Goal: Register for event/course

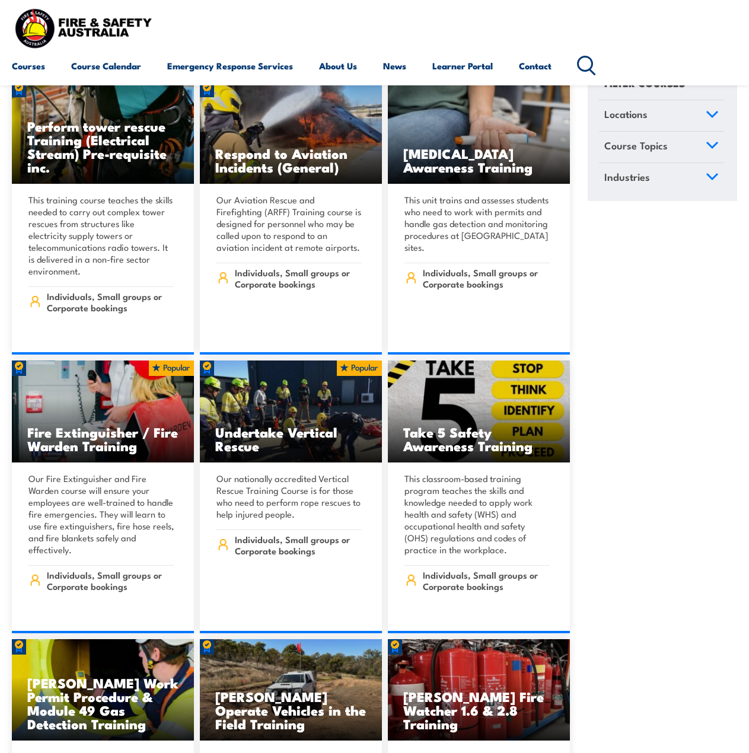
scroll to position [3916, 0]
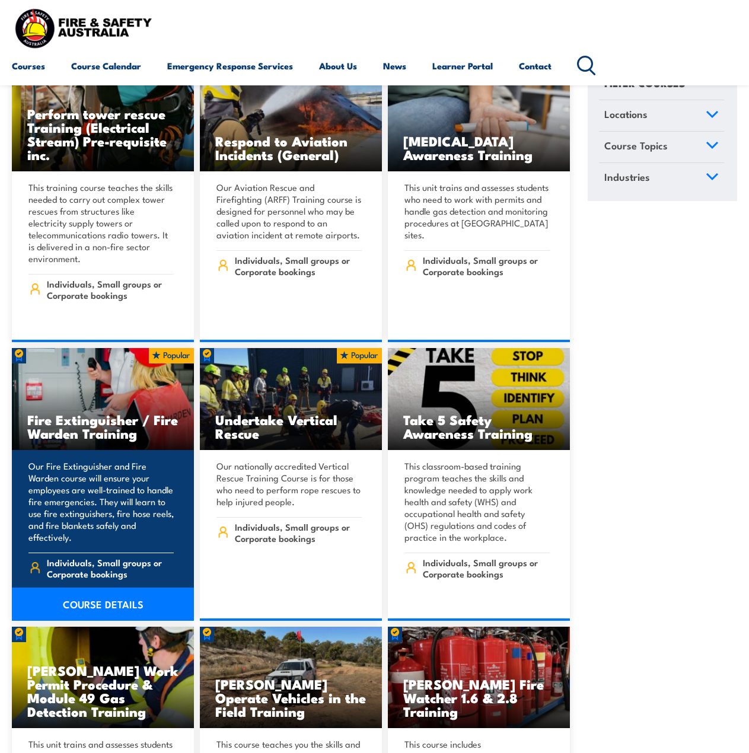
click at [80, 413] on h3 "Fire Extinguisher / Fire Warden Training" at bounding box center [102, 426] width 151 height 27
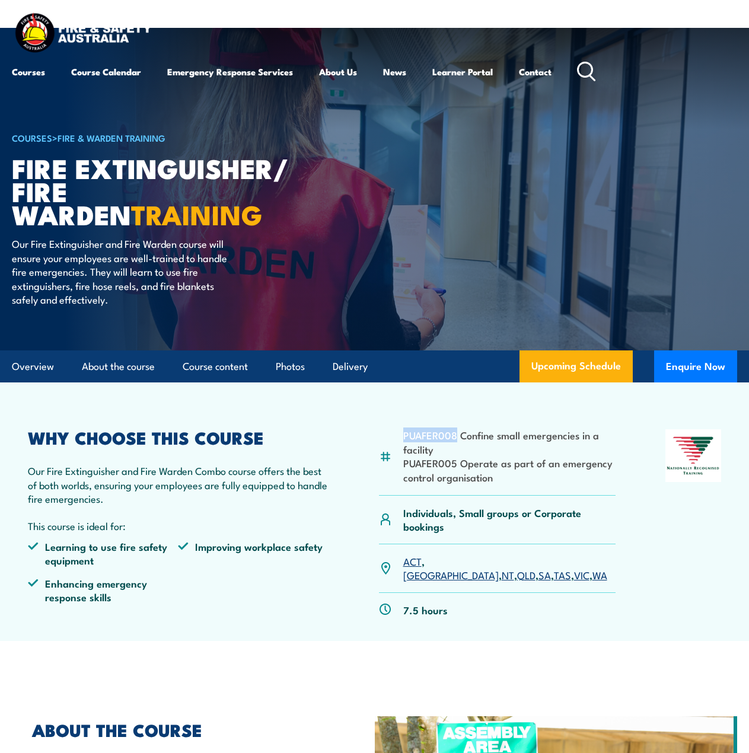
drag, startPoint x: 455, startPoint y: 437, endPoint x: 397, endPoint y: 476, distance: 70.1
click at [405, 434] on li "PUAFER008 Confine small emergencies in a facility" at bounding box center [509, 442] width 212 height 28
copy li "PUAFER008"
drag, startPoint x: 405, startPoint y: 464, endPoint x: 455, endPoint y: 464, distance: 50.4
click at [455, 464] on li "PUAFER005 Operate as part of an emergency control organisation" at bounding box center [509, 470] width 212 height 28
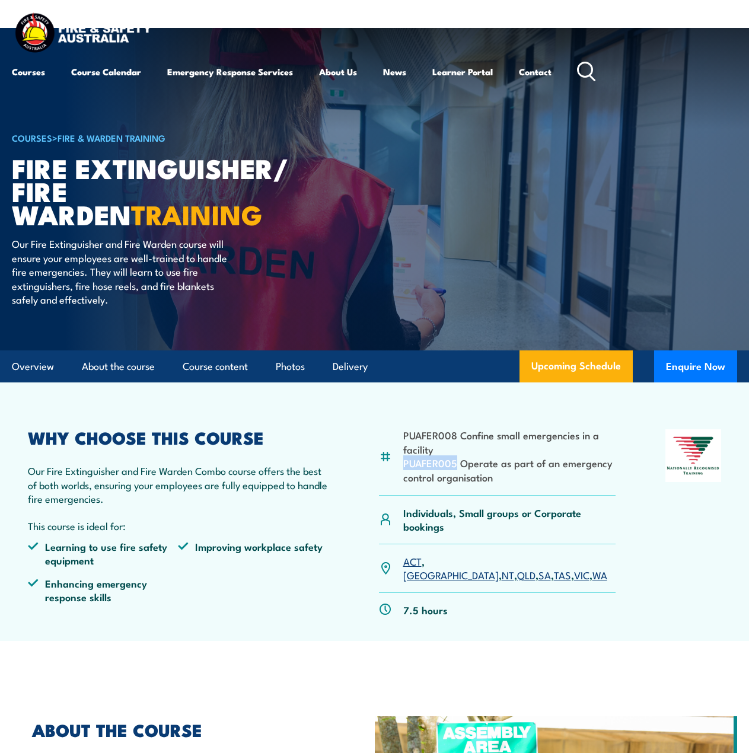
copy li "PUAFER005"
click at [624, 552] on div "PUAFER008 Confine small emergencies in a facility PUAFER005 Operate as part of …" at bounding box center [375, 529] width 694 height 198
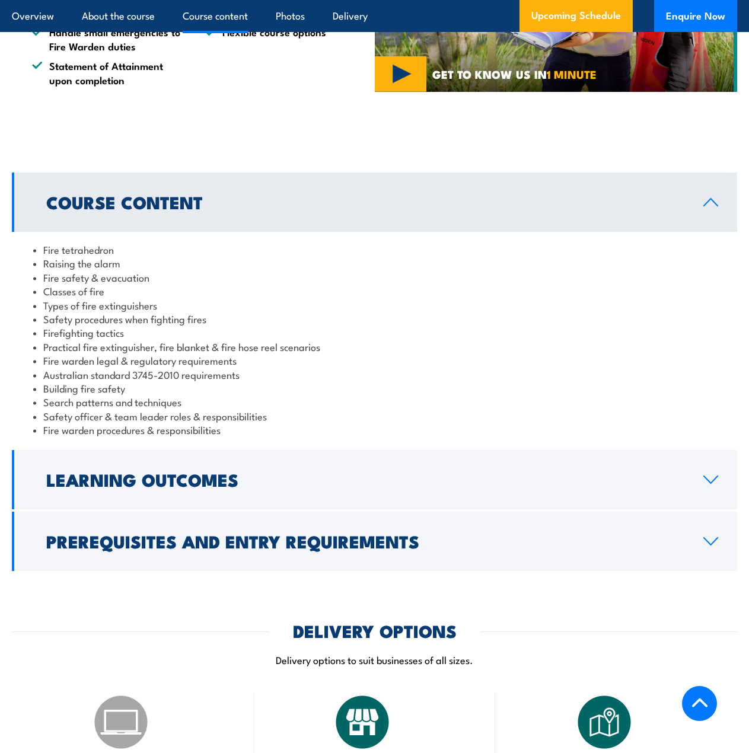
scroll to position [890, 0]
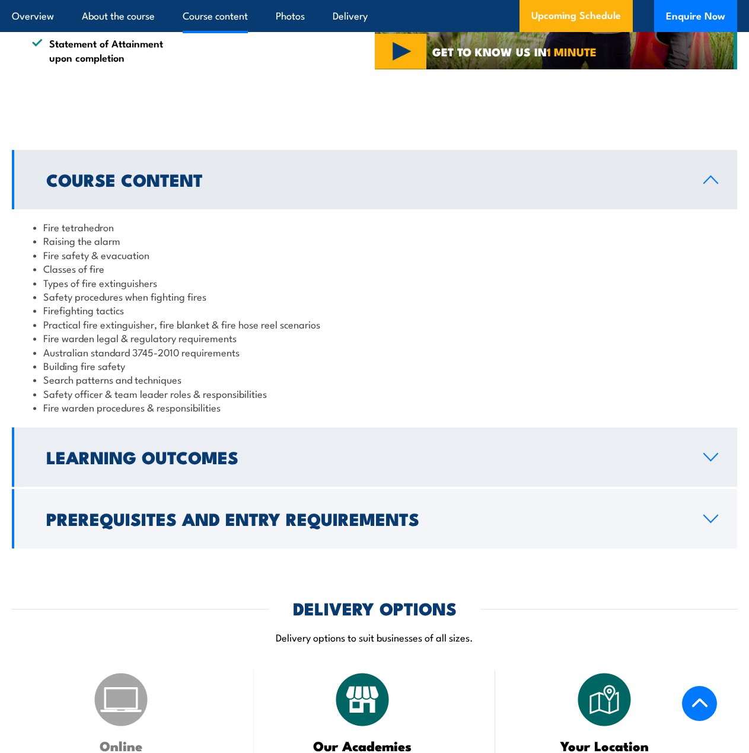
click at [228, 449] on h2 "Learning Outcomes" at bounding box center [365, 456] width 638 height 15
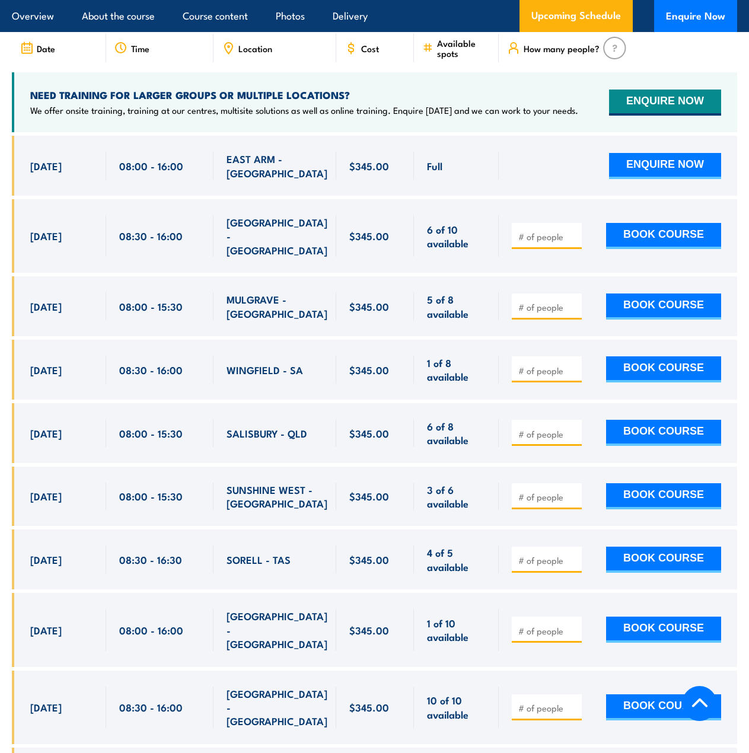
scroll to position [1898, 0]
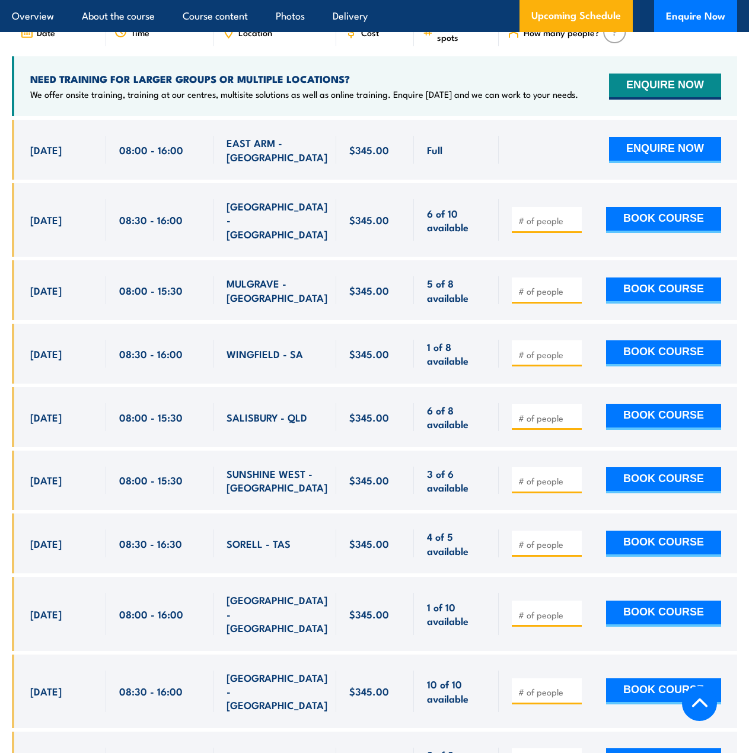
click at [499, 120] on div at bounding box center [618, 150] width 238 height 60
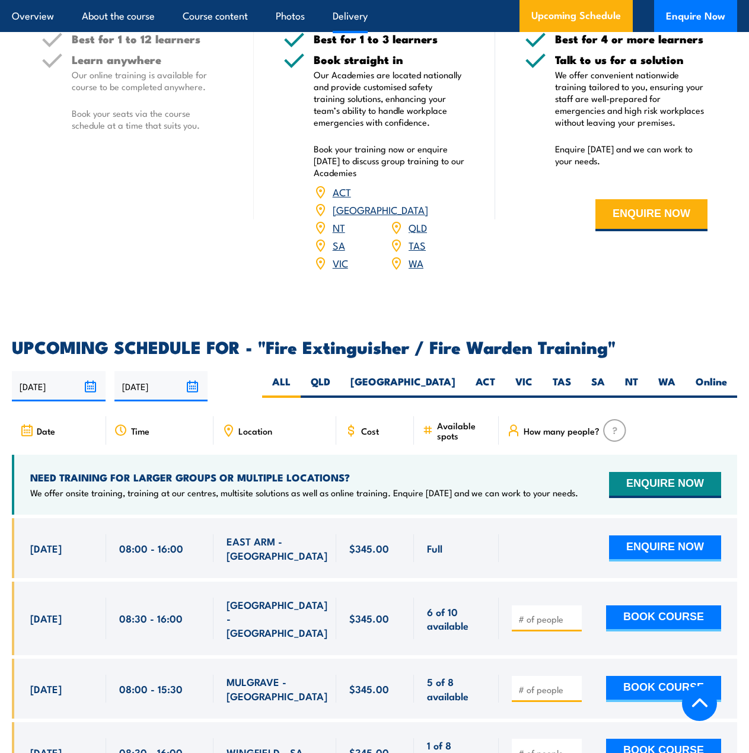
scroll to position [1483, 0]
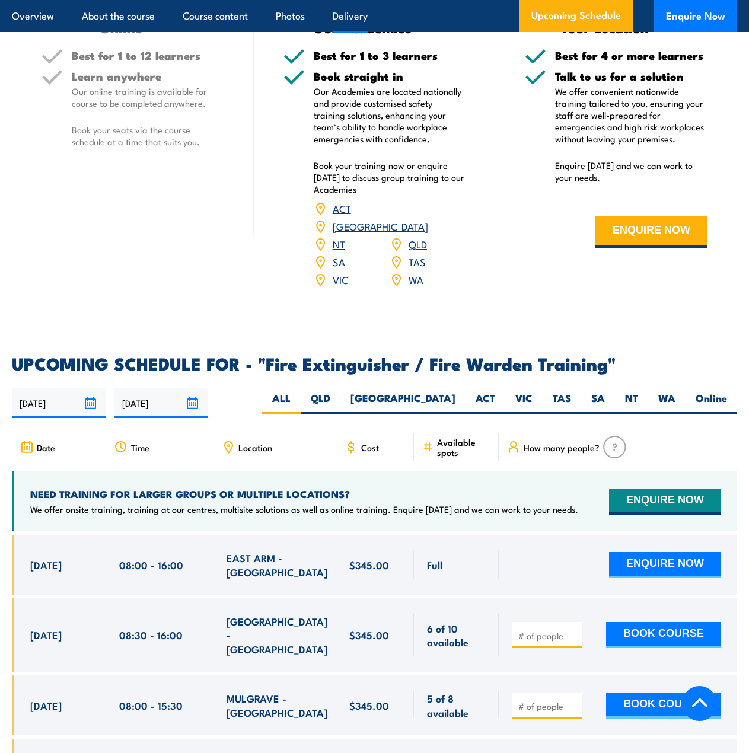
click at [254, 443] on span "Location" at bounding box center [255, 448] width 34 height 10
click at [592, 392] on label "SA" at bounding box center [598, 403] width 34 height 23
click at [605, 392] on input "SA" at bounding box center [609, 396] width 8 height 8
radio input "true"
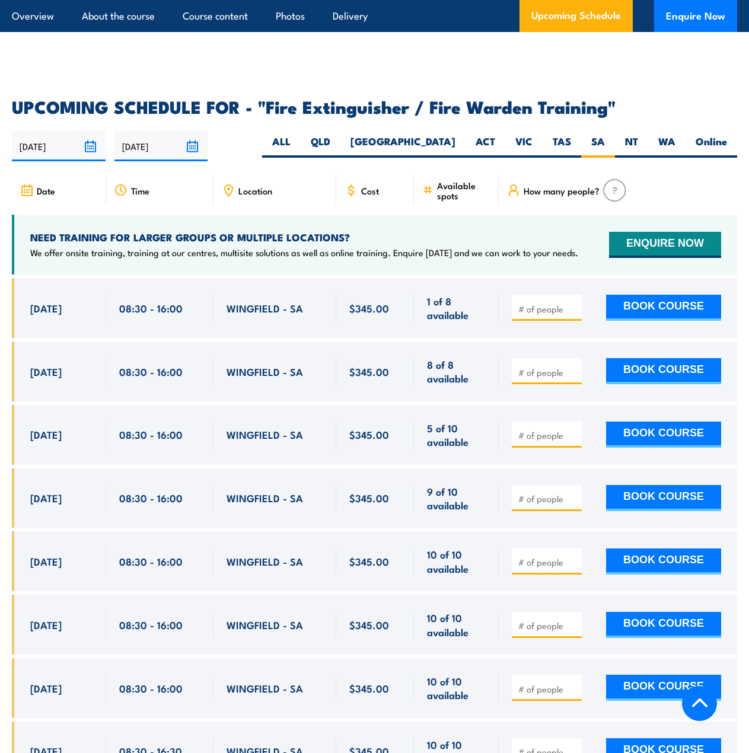
scroll to position [1754, 0]
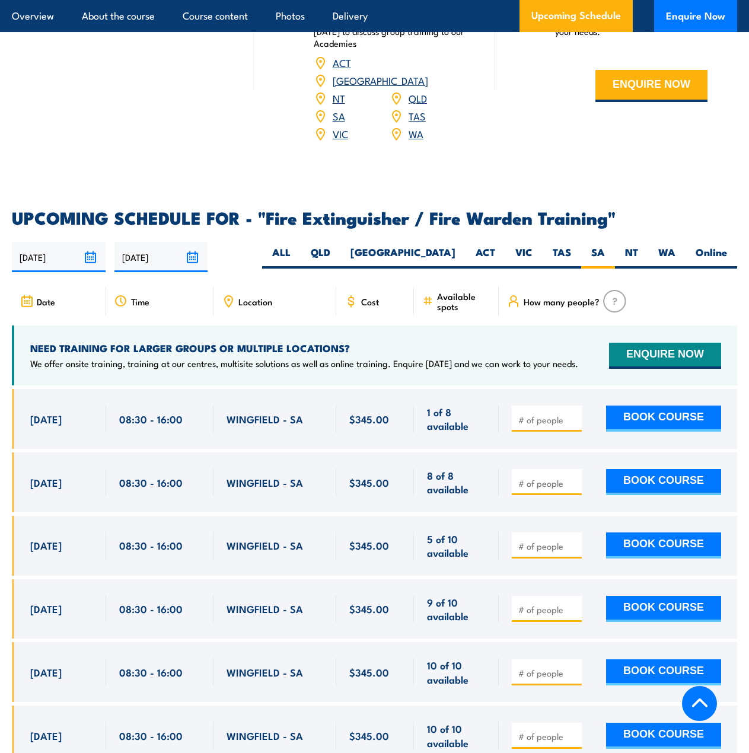
click at [201, 161] on div "COURSES > Fire & Warden Training Fire Extinguisher/ Fire Warden TRAINING Our Fi…" at bounding box center [374, 174] width 749 height 3800
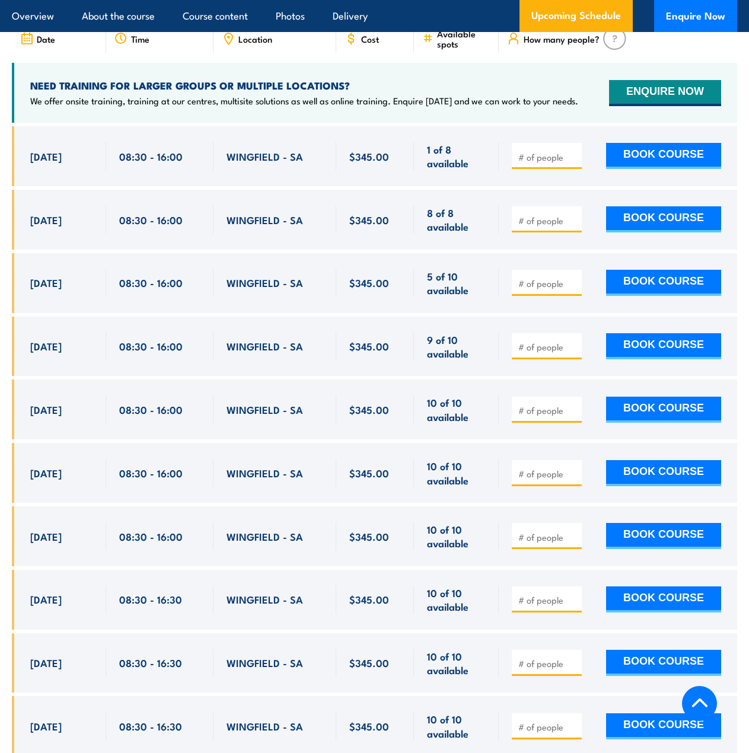
scroll to position [1958, 0]
